Goal: Navigation & Orientation: Find specific page/section

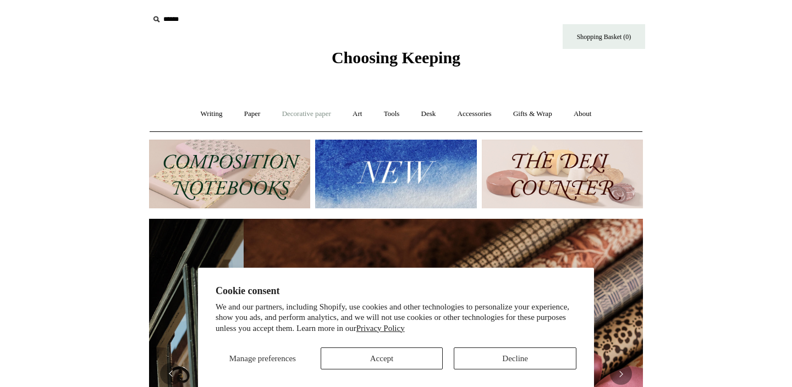
scroll to position [0, 988]
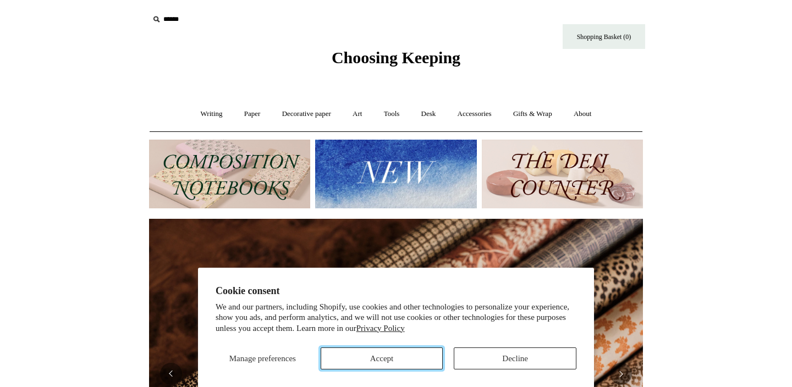
click at [367, 355] on button "Accept" at bounding box center [382, 359] width 123 height 22
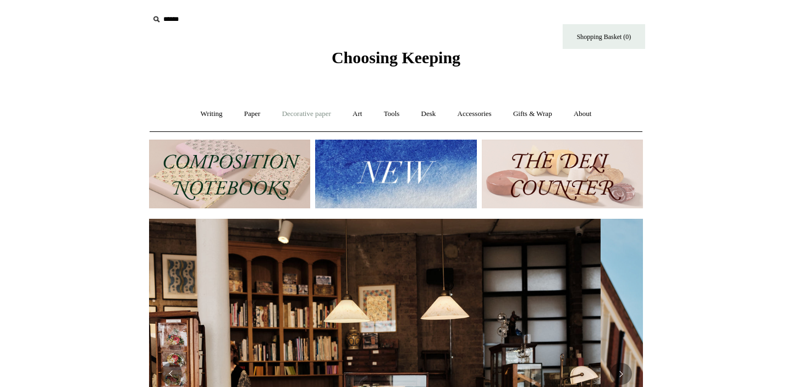
scroll to position [0, 0]
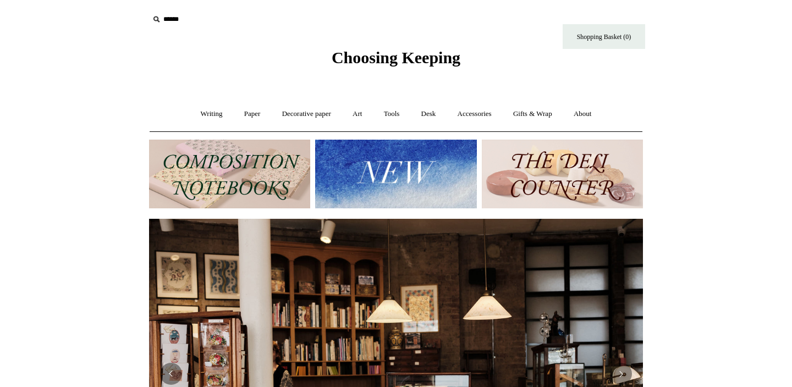
click at [264, 162] on img at bounding box center [229, 174] width 161 height 69
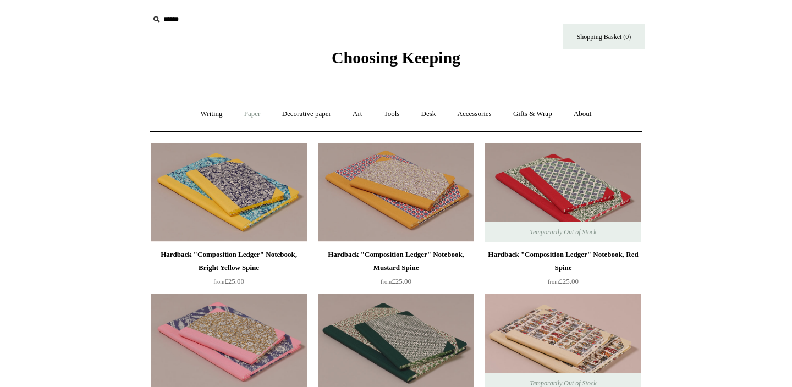
click at [244, 112] on link "Paper +" at bounding box center [252, 114] width 36 height 29
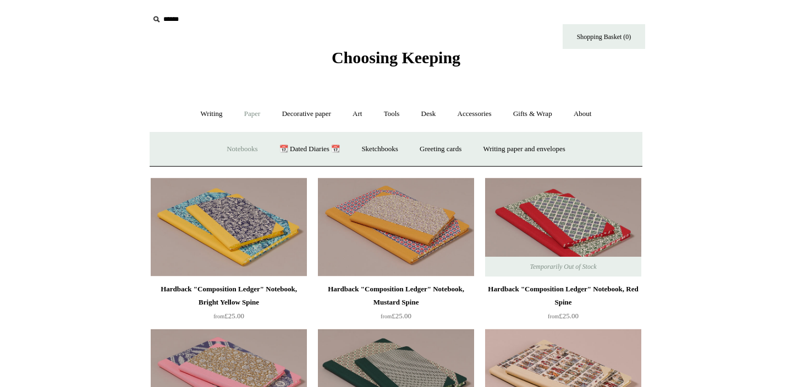
click at [239, 146] on link "Notebooks +" at bounding box center [242, 149] width 51 height 29
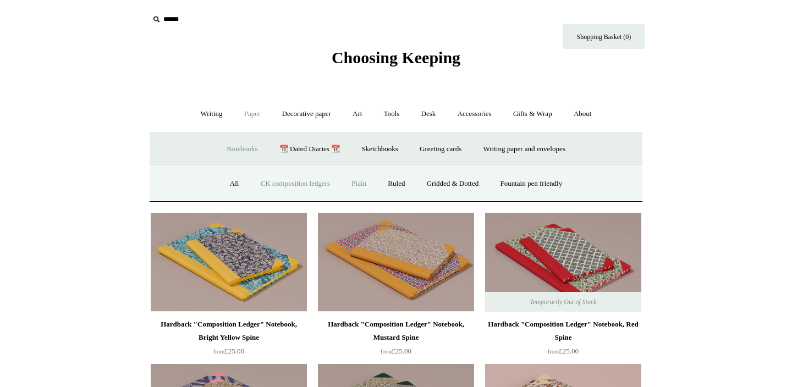
click at [350, 186] on link "Plain" at bounding box center [359, 183] width 35 height 29
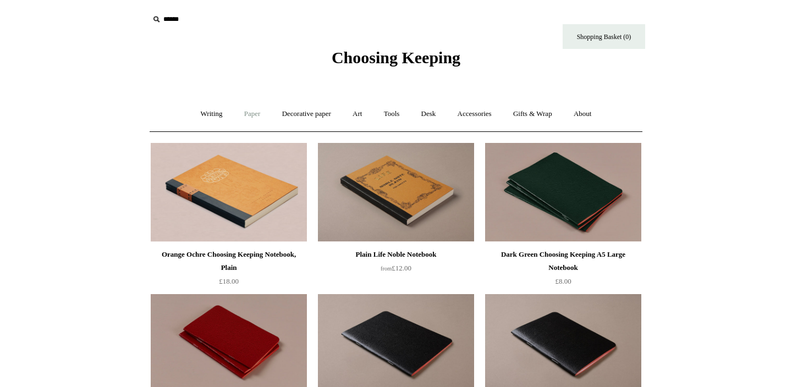
click at [242, 116] on link "Paper +" at bounding box center [252, 114] width 36 height 29
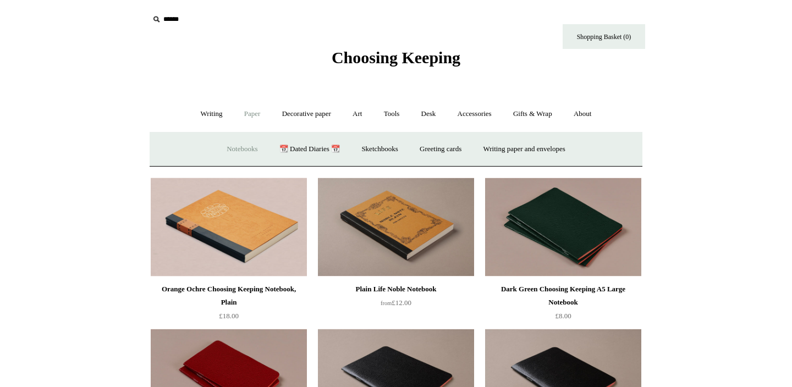
click at [242, 146] on link "Notebooks +" at bounding box center [242, 149] width 51 height 29
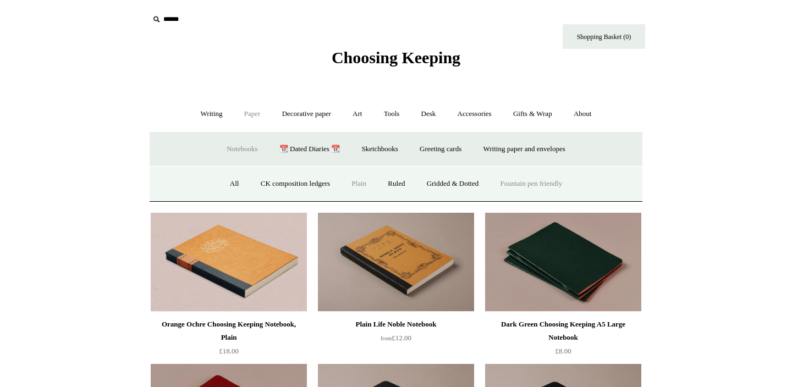
click at [529, 181] on link "Fountain pen friendly" at bounding box center [532, 183] width 82 height 29
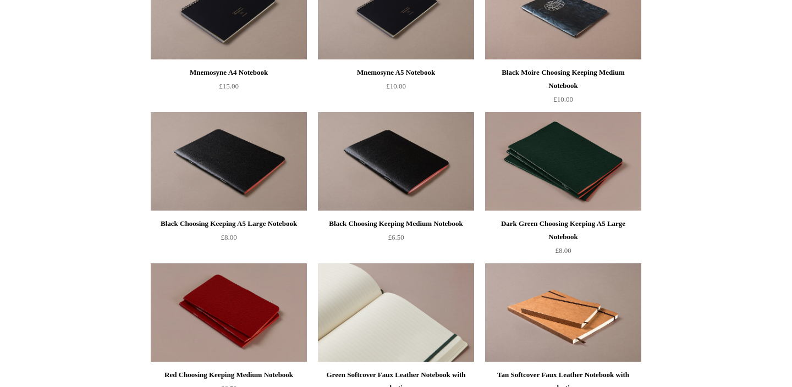
scroll to position [748, 0]
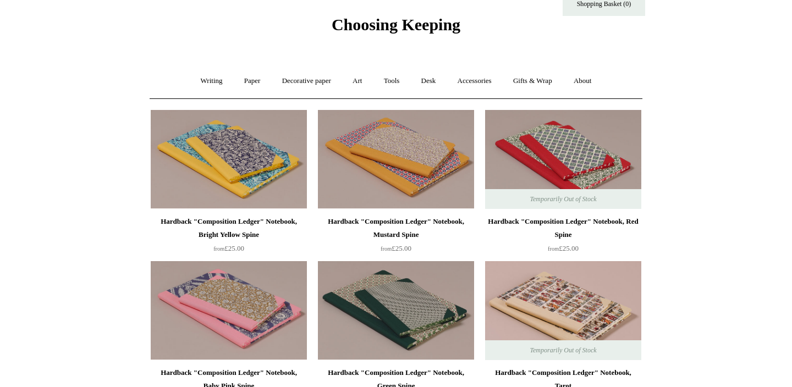
scroll to position [13, 0]
